Goal: Information Seeking & Learning: Stay updated

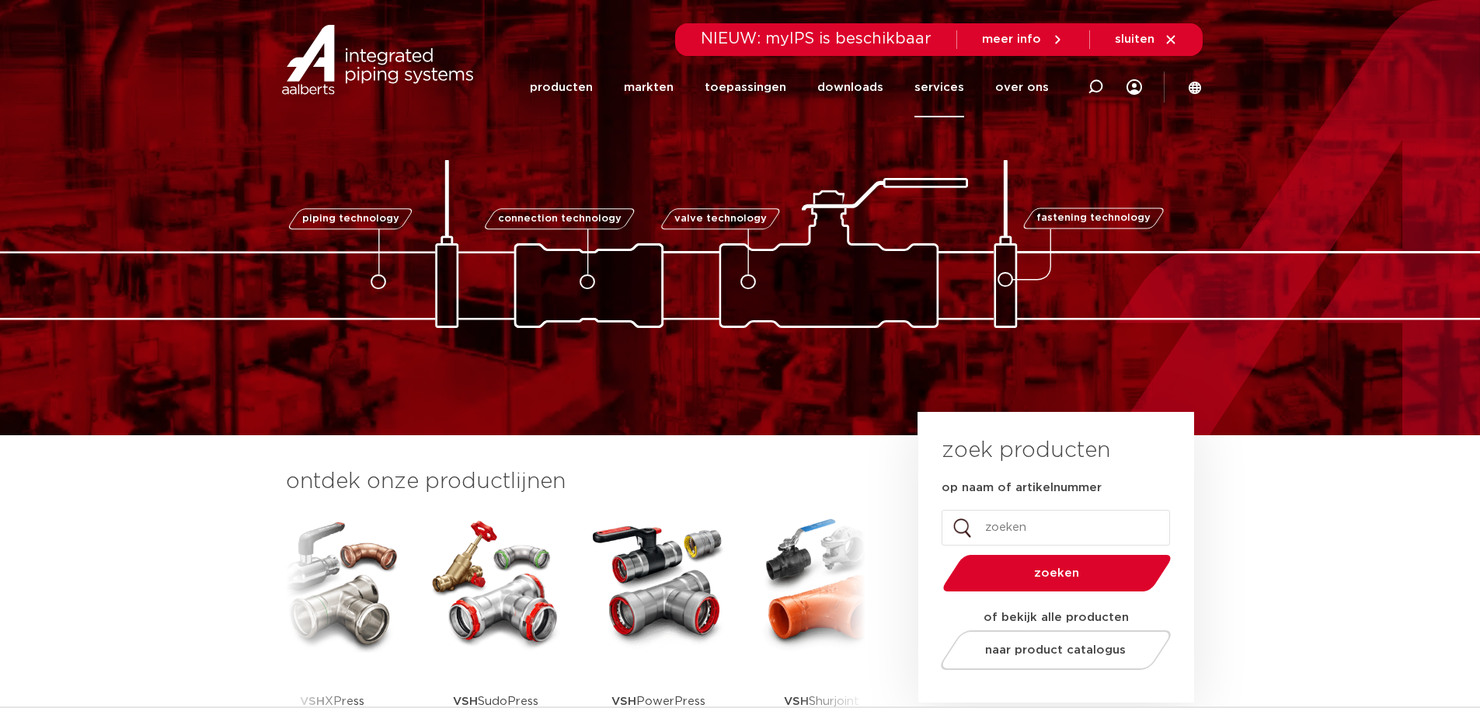
click at [951, 92] on link "services" at bounding box center [939, 87] width 50 height 60
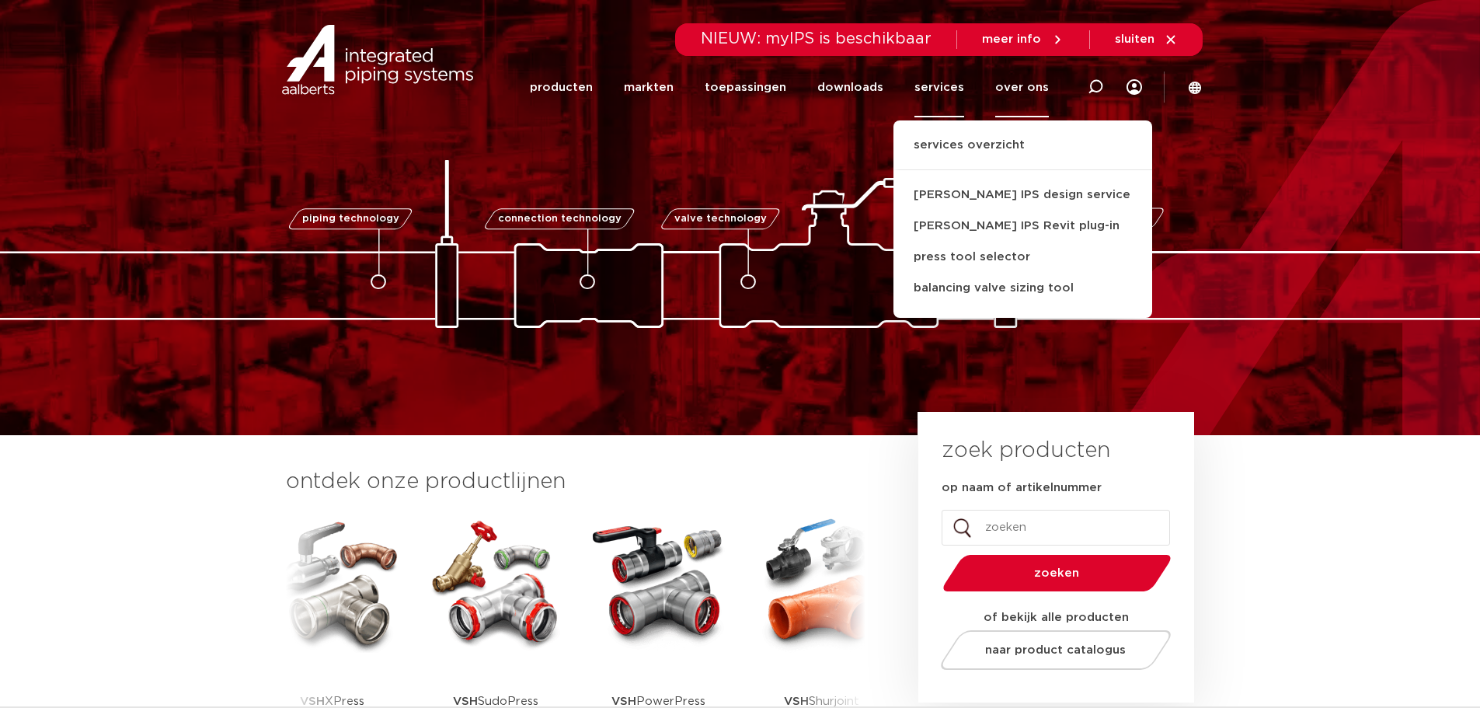
click at [1031, 91] on link "over ons" at bounding box center [1022, 87] width 54 height 60
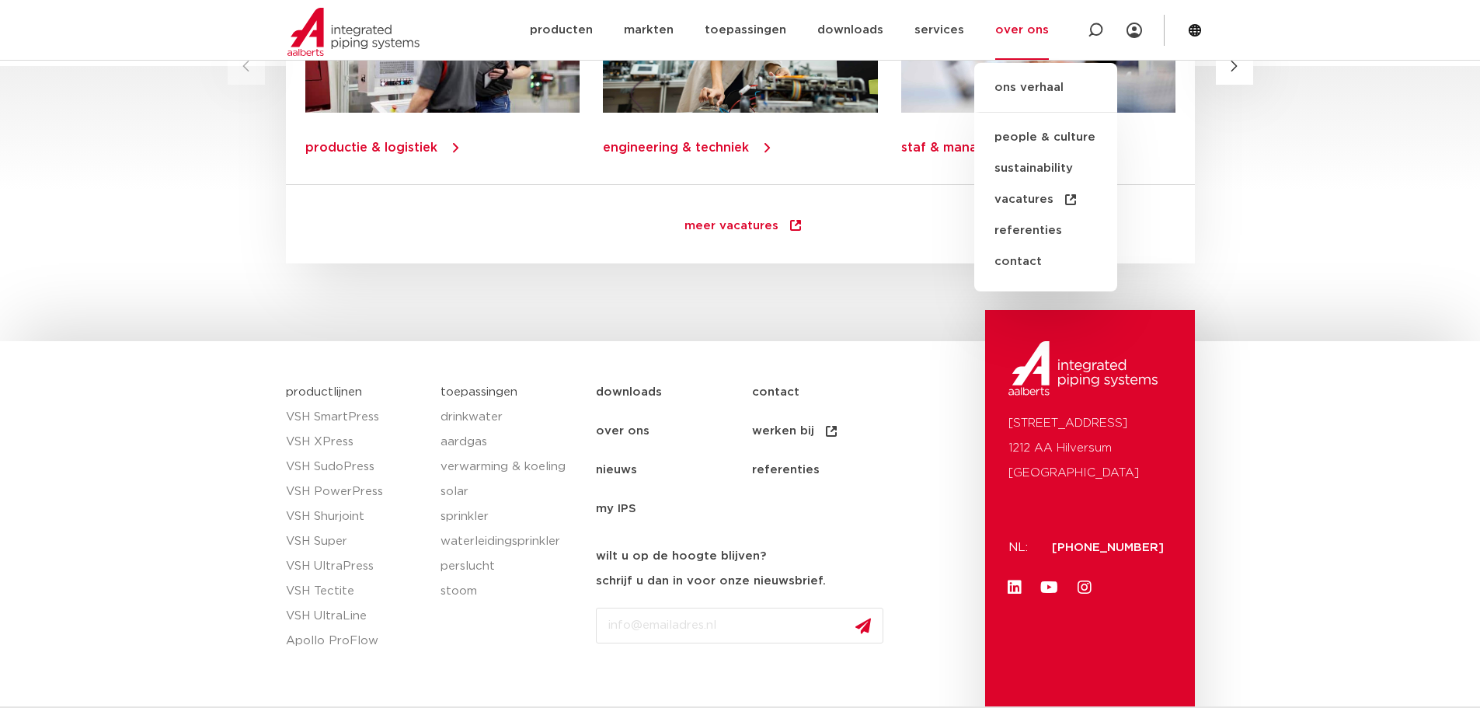
scroll to position [2175, 0]
click at [608, 471] on link "nieuws" at bounding box center [674, 468] width 156 height 39
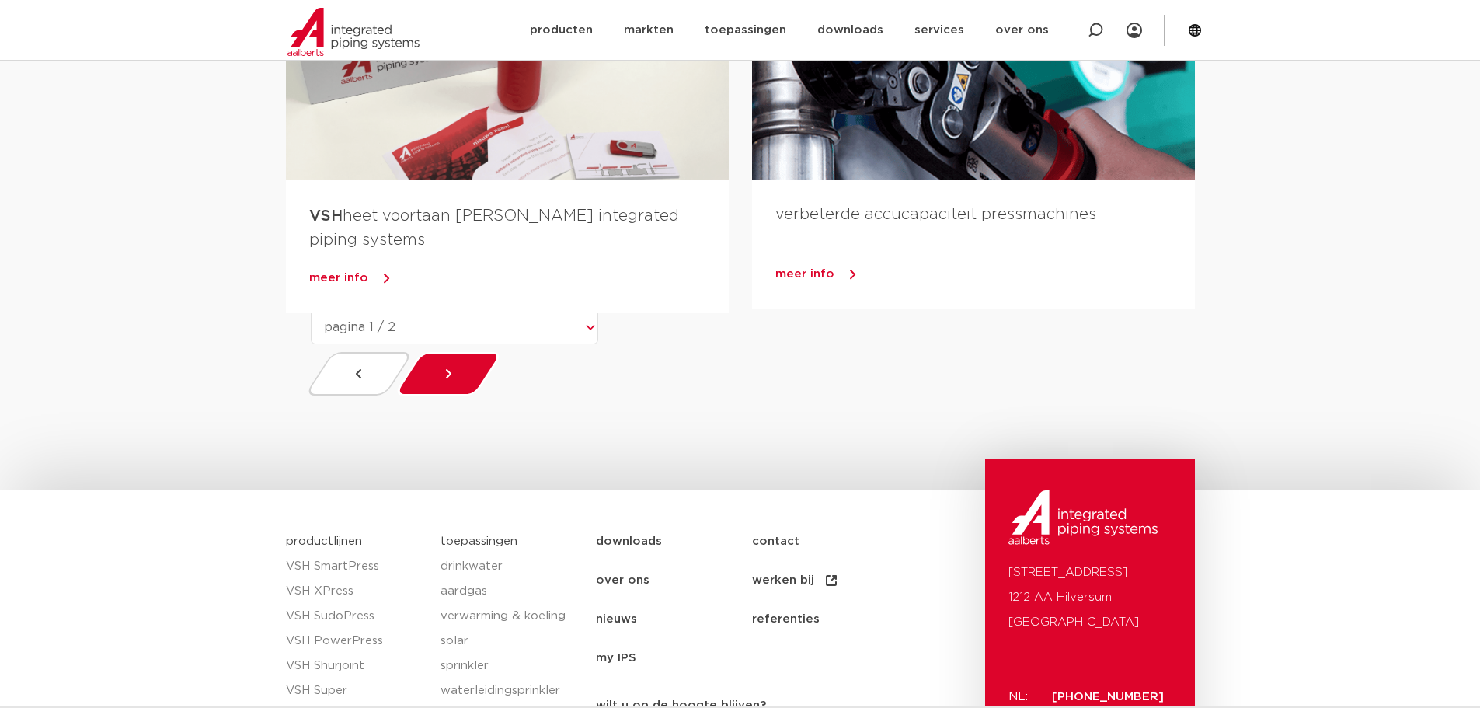
scroll to position [1476, 0]
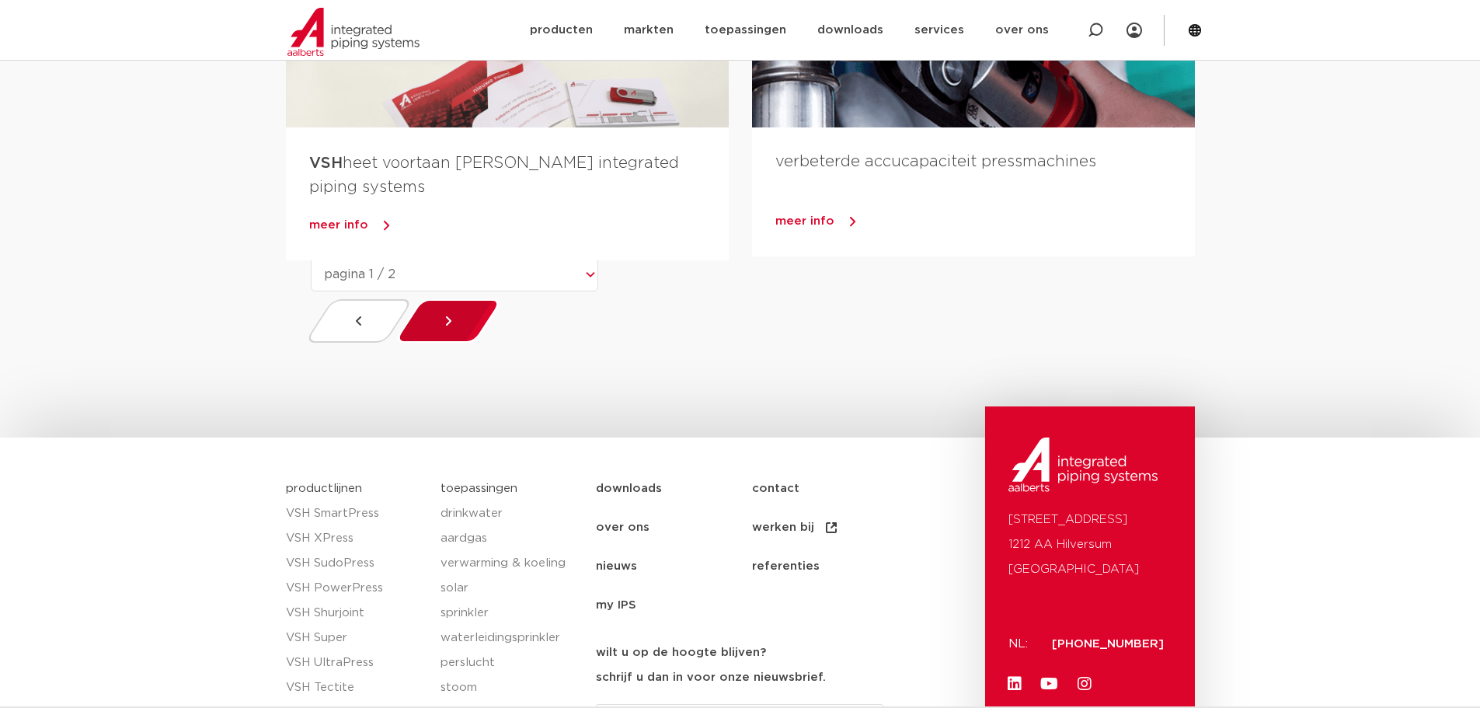
click at [475, 318] on div at bounding box center [447, 320] width 110 height 43
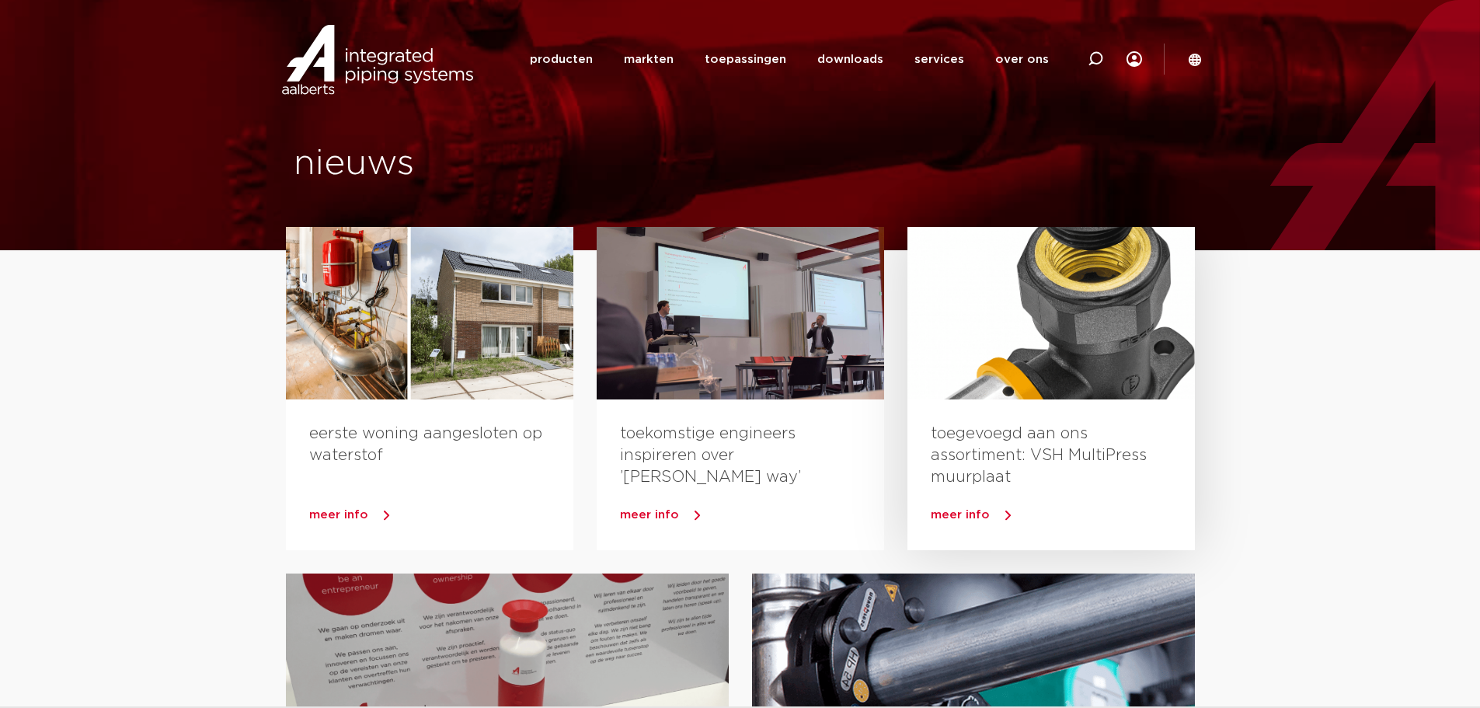
click at [1106, 310] on div at bounding box center [1050, 313] width 287 height 172
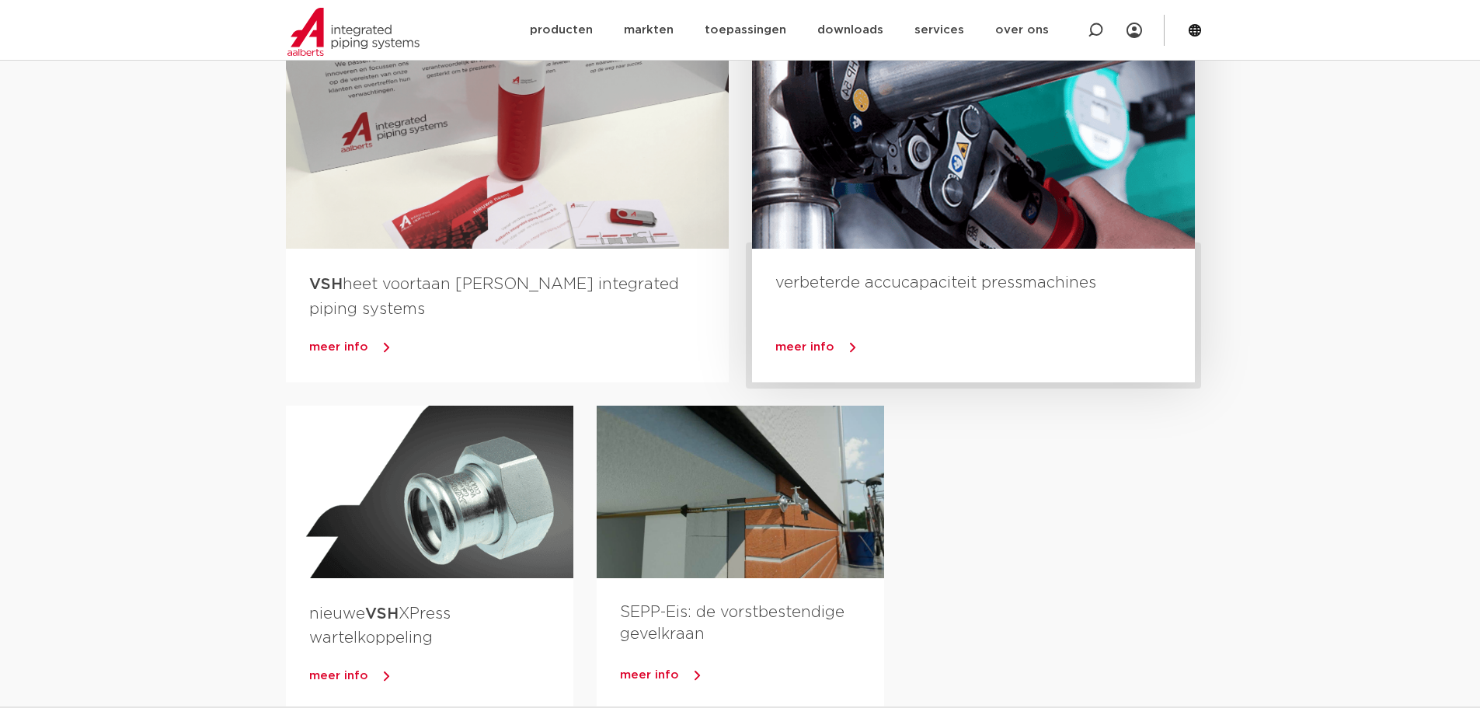
scroll to position [699, 0]
